Goal: Task Accomplishment & Management: Manage account settings

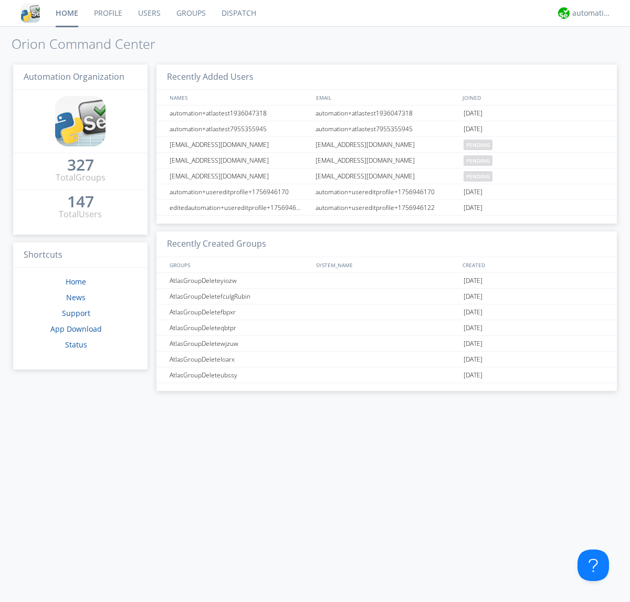
click at [149, 13] on link "Users" at bounding box center [149, 13] width 38 height 26
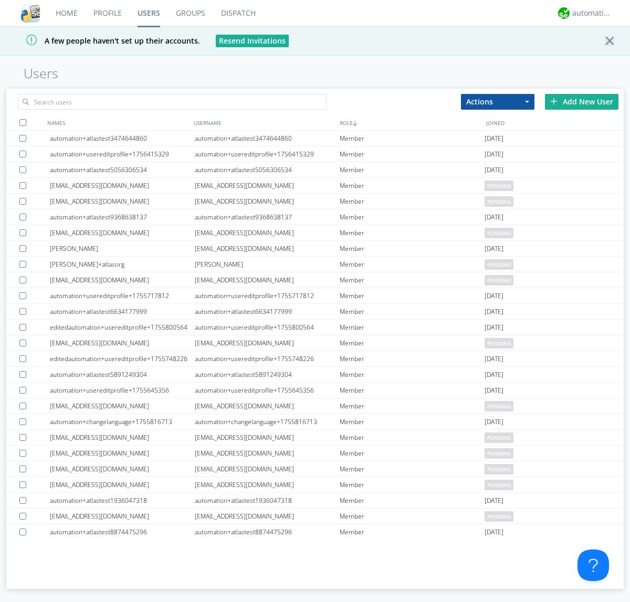
click at [581, 101] on div "Add New User" at bounding box center [581, 102] width 73 height 16
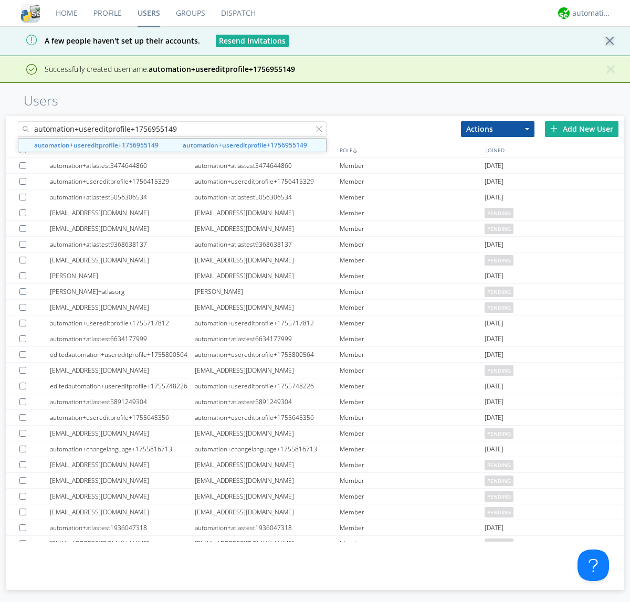
type input "automation+usereditprofile+1756955149"
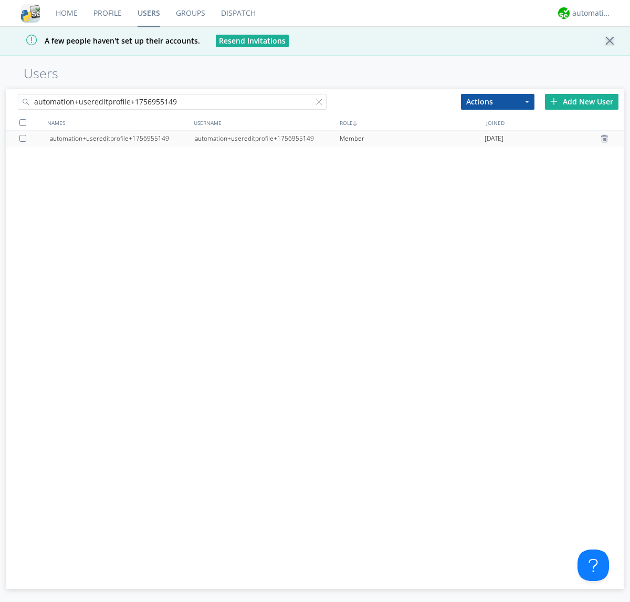
click at [267, 138] on div "automation+usereditprofile+1756955149" at bounding box center [267, 139] width 145 height 16
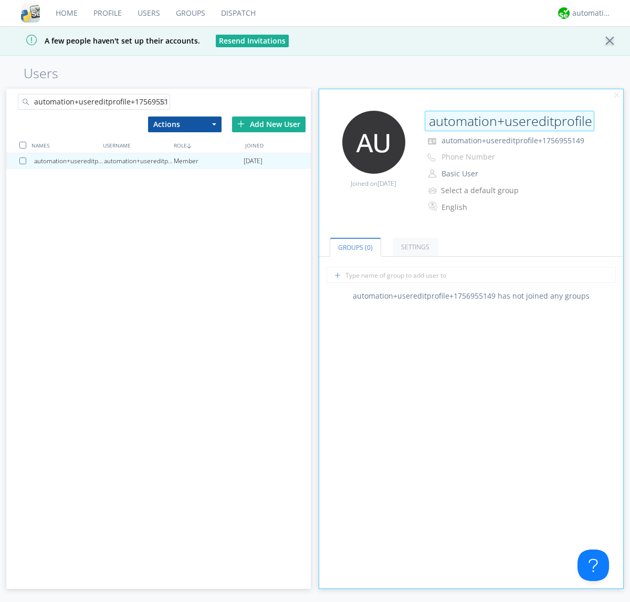
click at [509, 121] on input "automation+usereditprofile+1756955149" at bounding box center [510, 121] width 170 height 21
type input "editedautomation+usereditprofile+1756955149"
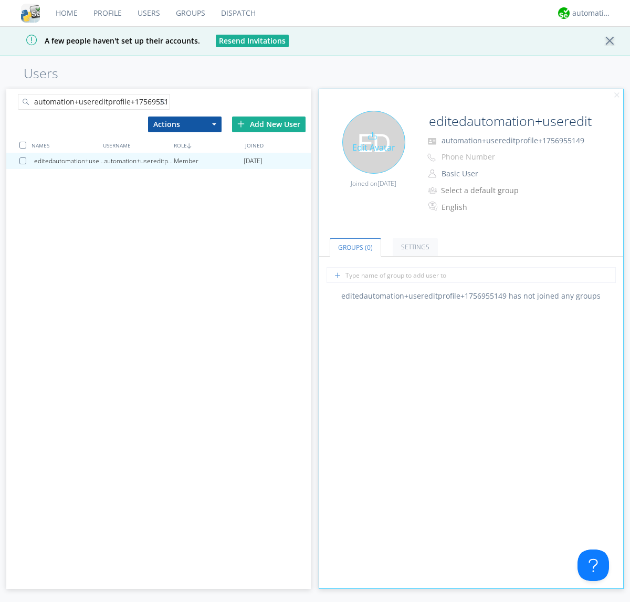
click at [373, 142] on div "Edit Avatar" at bounding box center [373, 142] width 63 height 63
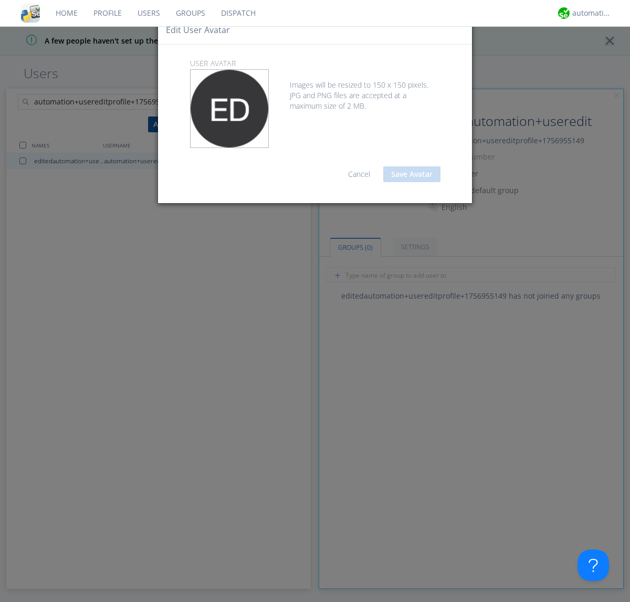
type input "C:\fakepath\[PERSON_NAME].jpeg"
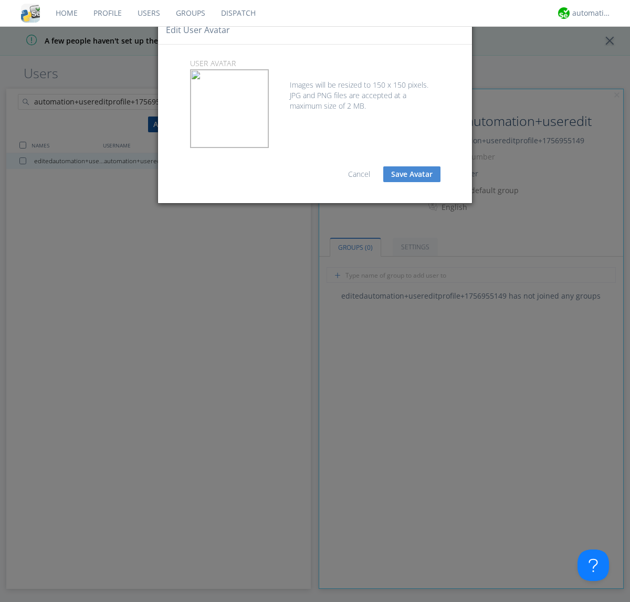
click at [411, 174] on button "Save Avatar" at bounding box center [411, 174] width 57 height 16
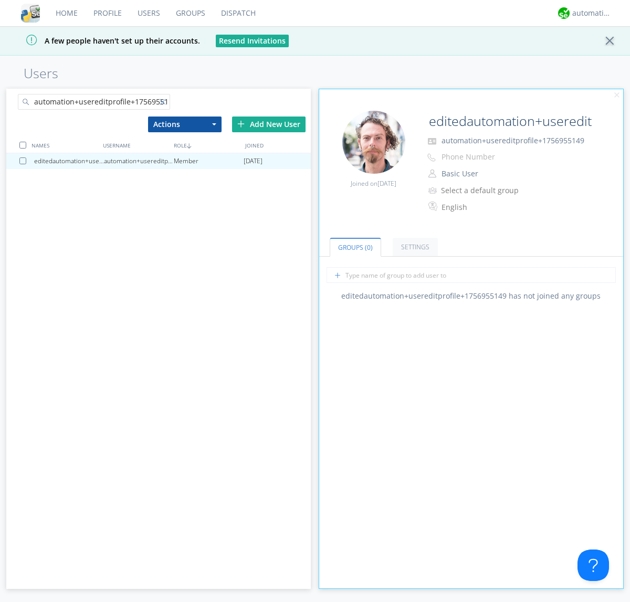
click at [164, 103] on div at bounding box center [165, 104] width 10 height 10
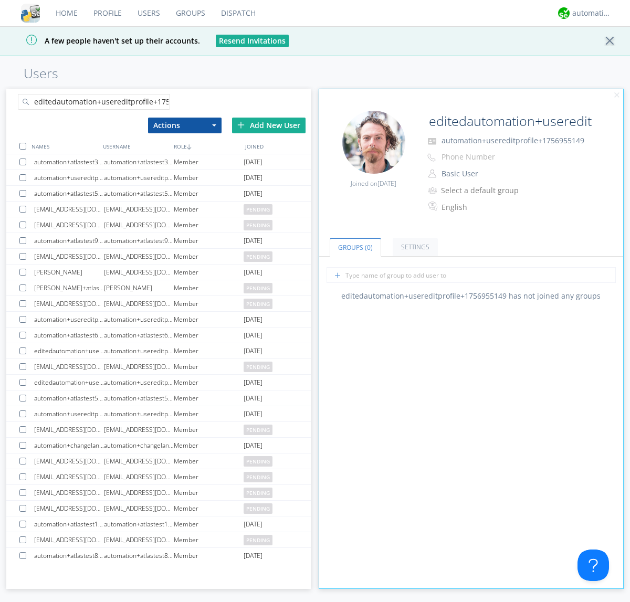
scroll to position [0, 28]
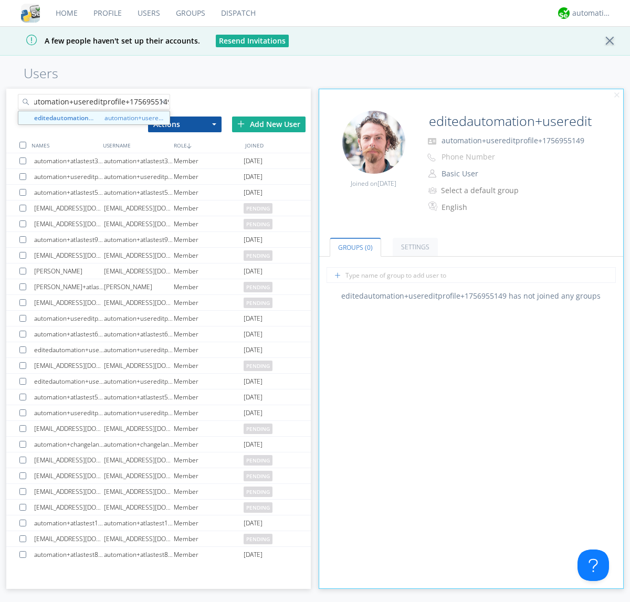
type input "editedautomation+usereditprofile+1756955149"
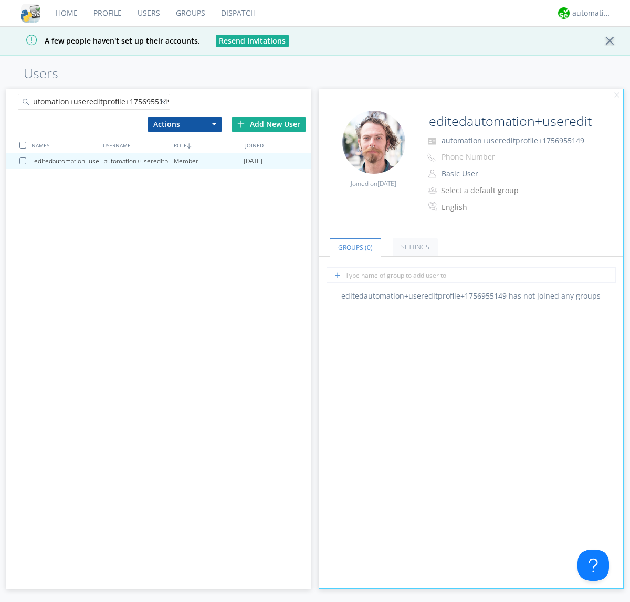
click at [23, 145] on div at bounding box center [22, 145] width 7 height 7
click at [184, 124] on button "Actions" at bounding box center [184, 124] width 73 height 16
click at [0, 0] on link "Delete User" at bounding box center [0, 0] width 0 height 0
